Goal: Task Accomplishment & Management: Use online tool/utility

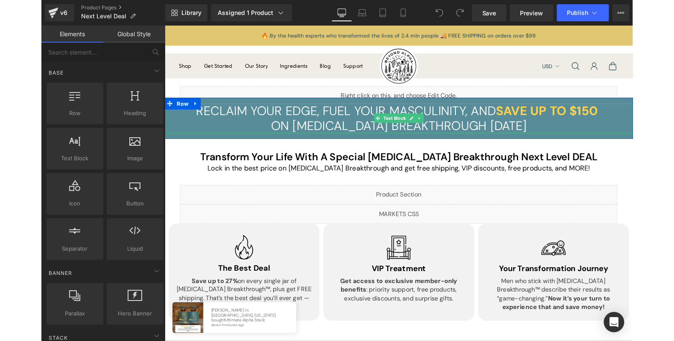
scroll to position [202, 0]
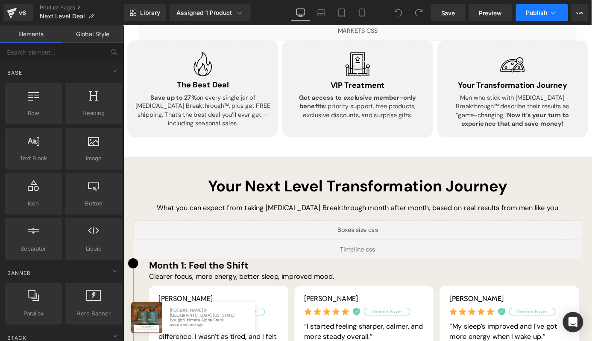
click at [559, 15] on button "Publish" at bounding box center [542, 12] width 52 height 17
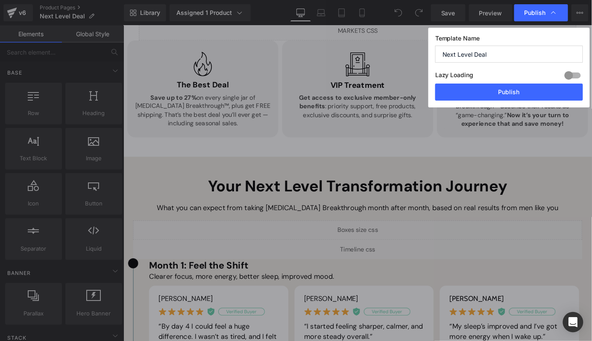
click at [507, 33] on div "Template Name Next Level Deal Lazy Loading Build Upgrade plan to unlock Lazy lo…" at bounding box center [508, 68] width 161 height 80
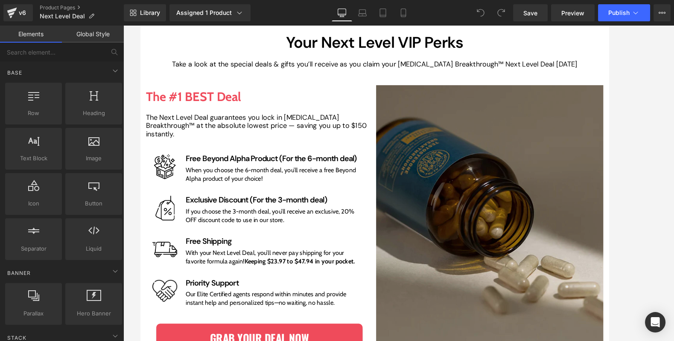
scroll to position [1078, 0]
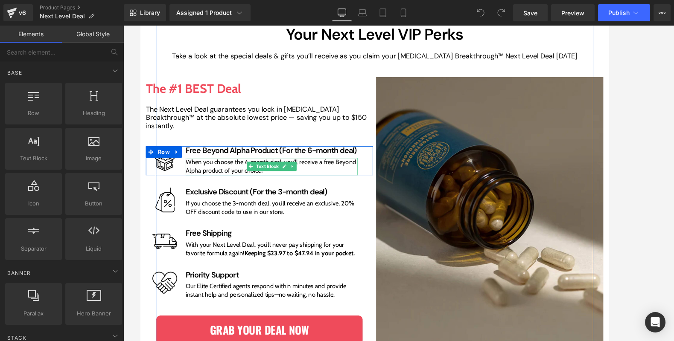
click at [234, 186] on span "When you choose the 6-month deal, you’ll receive a free Beyond Alpha product of…" at bounding box center [284, 180] width 188 height 17
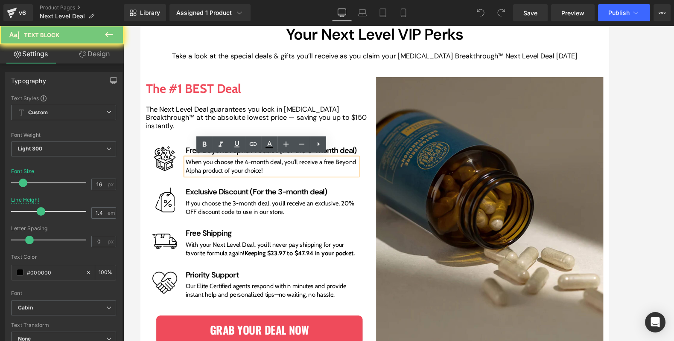
click at [273, 185] on p "When you choose the 6-month deal, you’ll receive a free Beyond Alpha product of…" at bounding box center [284, 181] width 189 height 19
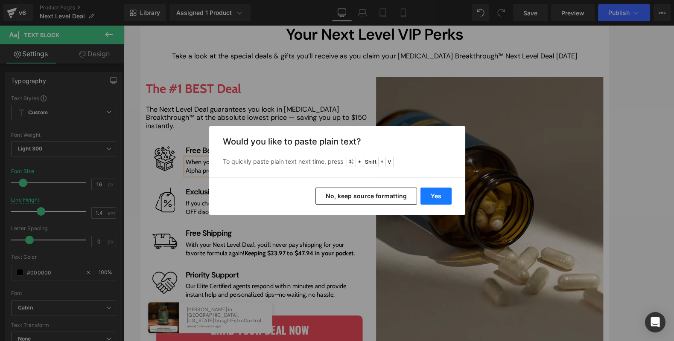
click at [431, 194] on button "Yes" at bounding box center [435, 196] width 31 height 17
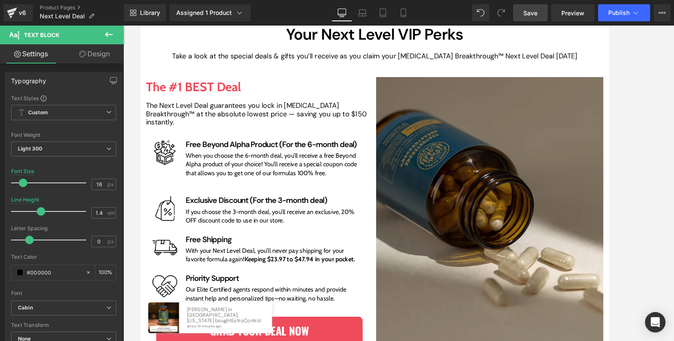
click at [527, 15] on span "Save" at bounding box center [530, 13] width 14 height 9
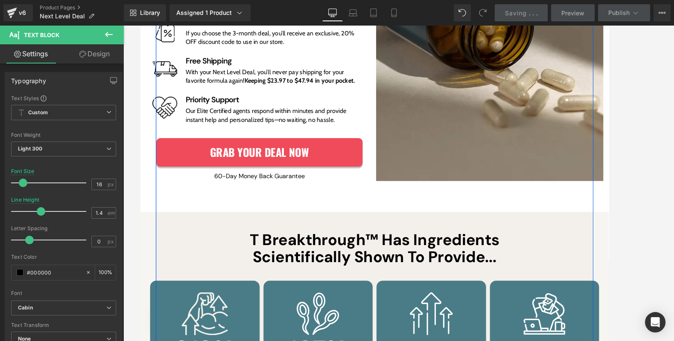
scroll to position [1371, 0]
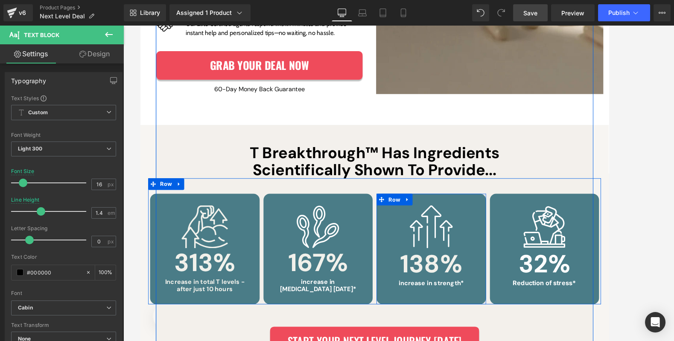
drag, startPoint x: 411, startPoint y: 215, endPoint x: 402, endPoint y: 332, distance: 117.6
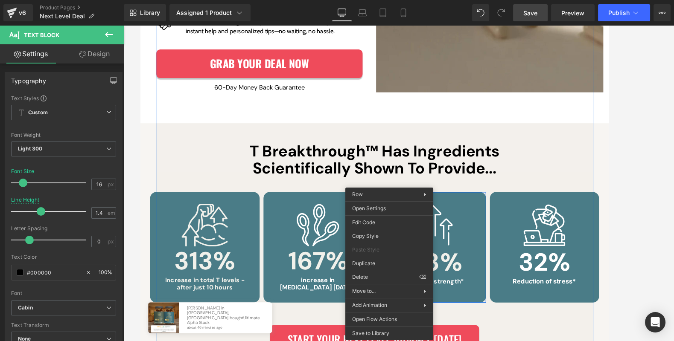
scroll to position [1373, 0]
click at [591, 15] on icon at bounding box center [635, 13] width 9 height 9
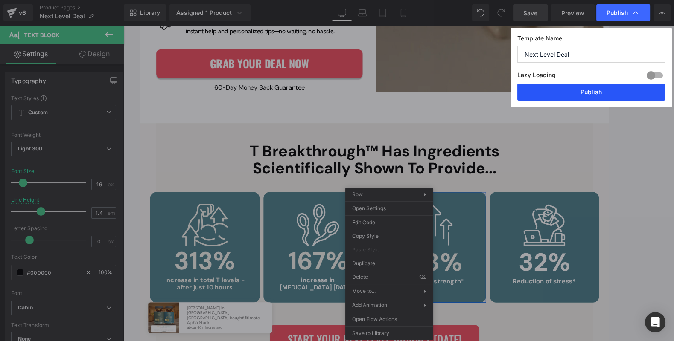
click at [591, 92] on button "Publish" at bounding box center [591, 92] width 148 height 17
